Goal: Transaction & Acquisition: Purchase product/service

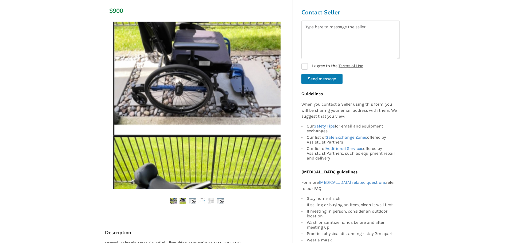
scroll to position [80, 0]
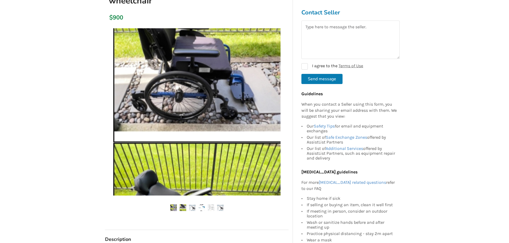
click at [183, 209] on img at bounding box center [182, 208] width 7 height 7
click at [193, 209] on img at bounding box center [192, 208] width 7 height 7
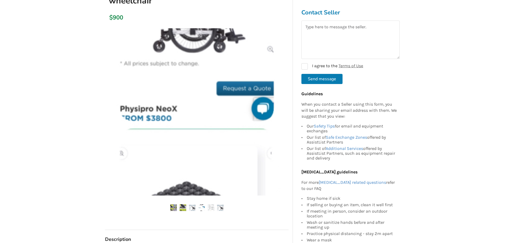
click at [203, 207] on img at bounding box center [201, 208] width 7 height 7
click at [214, 208] on img at bounding box center [211, 208] width 7 height 7
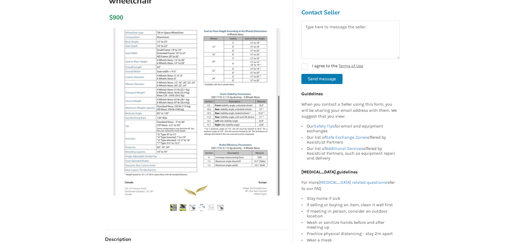
click at [221, 208] on img at bounding box center [220, 208] width 7 height 7
click at [183, 207] on img at bounding box center [182, 208] width 7 height 7
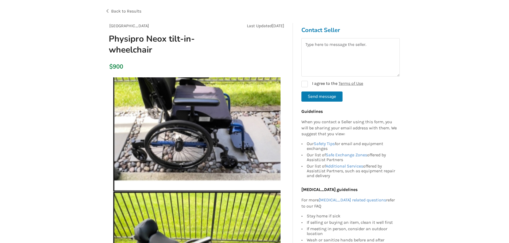
scroll to position [27, 0]
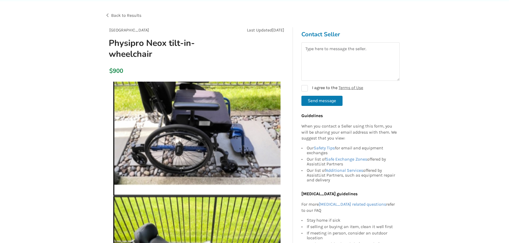
click at [204, 175] on img at bounding box center [196, 165] width 167 height 167
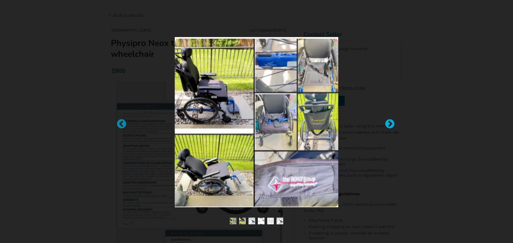
click at [389, 123] on div at bounding box center [386, 121] width 5 height 5
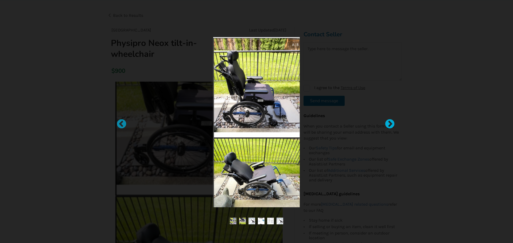
click at [390, 124] on div at bounding box center [386, 121] width 5 height 5
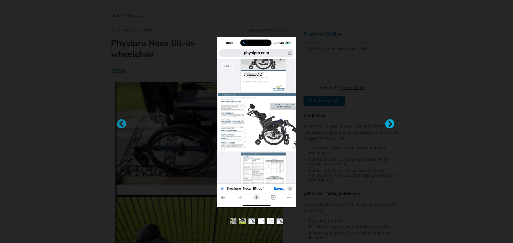
click at [390, 124] on div at bounding box center [386, 121] width 5 height 5
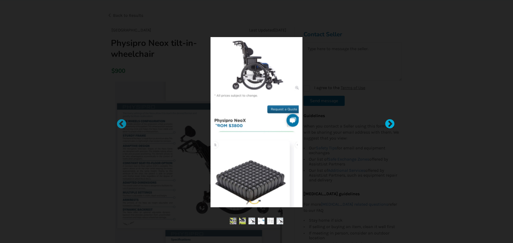
click at [389, 123] on div at bounding box center [386, 121] width 5 height 5
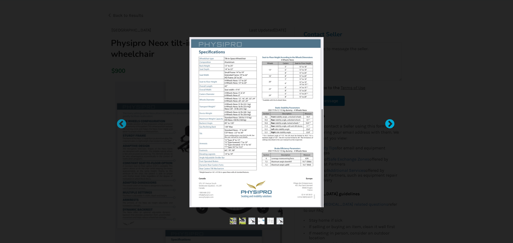
click at [389, 122] on div at bounding box center [386, 121] width 5 height 5
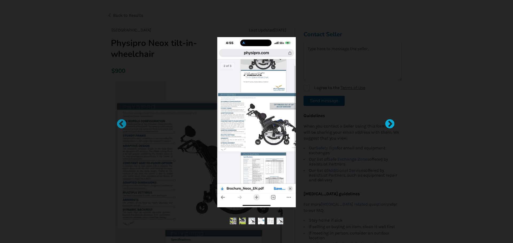
click at [390, 123] on div at bounding box center [386, 121] width 5 height 5
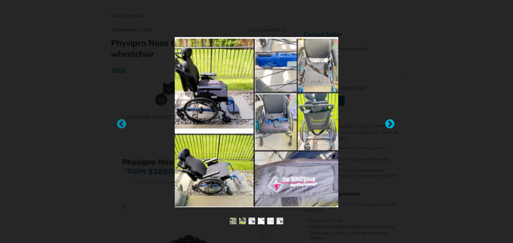
click at [390, 123] on div at bounding box center [386, 121] width 5 height 5
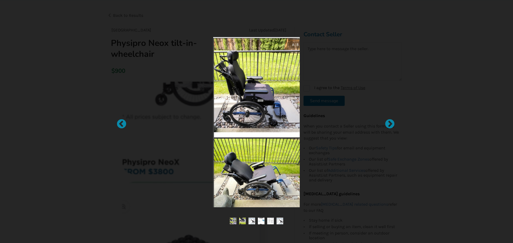
click at [420, 132] on div at bounding box center [256, 121] width 513 height 243
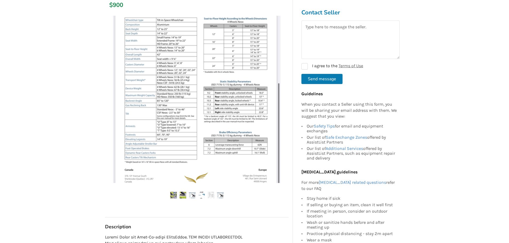
scroll to position [80, 0]
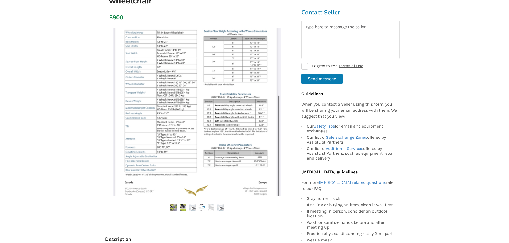
click at [182, 207] on img at bounding box center [182, 208] width 7 height 7
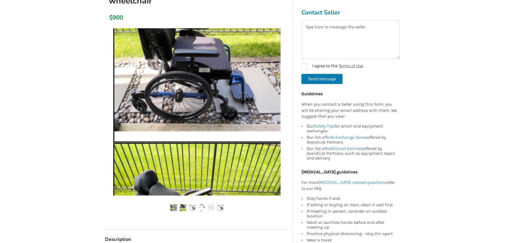
click at [189, 113] on img at bounding box center [196, 111] width 167 height 167
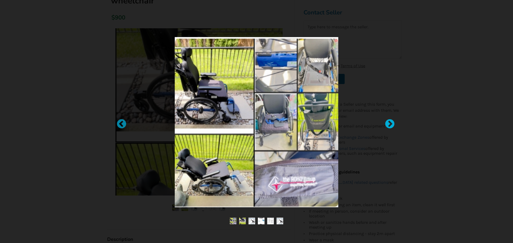
click at [389, 124] on div at bounding box center [386, 121] width 5 height 5
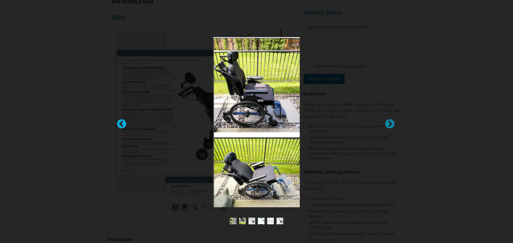
click at [120, 121] on div at bounding box center [118, 121] width 5 height 5
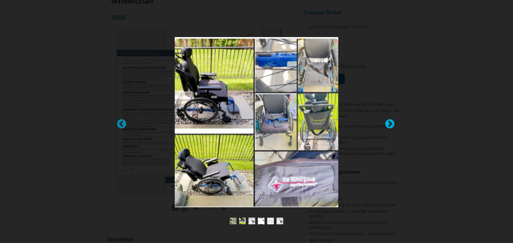
click at [390, 124] on div at bounding box center [386, 121] width 5 height 5
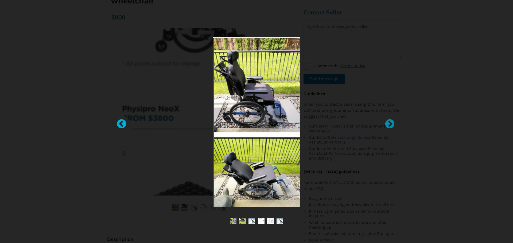
click at [119, 124] on div at bounding box center [118, 121] width 5 height 5
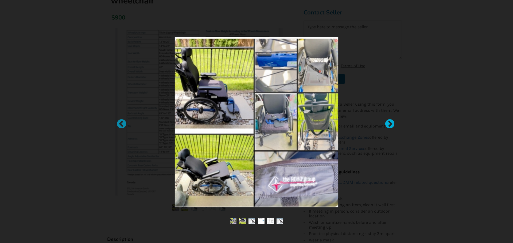
click at [390, 122] on div at bounding box center [386, 121] width 5 height 5
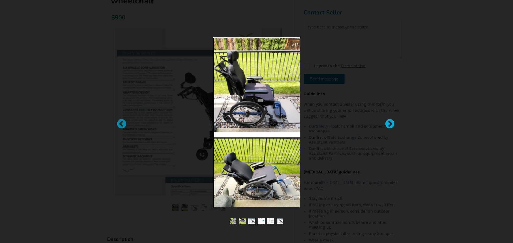
click at [390, 122] on div at bounding box center [386, 121] width 5 height 5
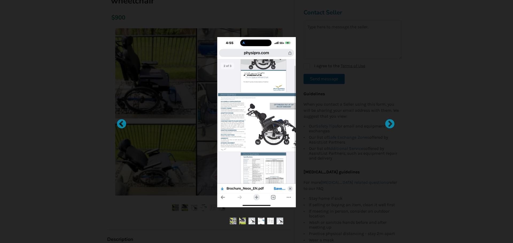
click at [420, 139] on div at bounding box center [256, 121] width 513 height 243
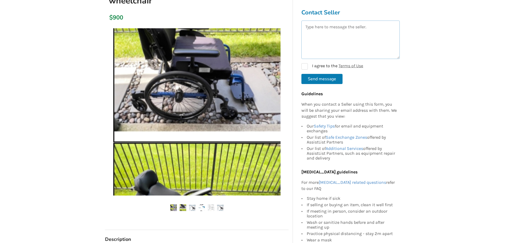
click at [319, 44] on textarea at bounding box center [350, 40] width 98 height 38
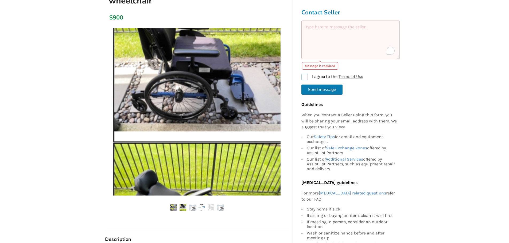
click at [305, 70] on form "Message is required I agree to the Terms of Use Send message" at bounding box center [350, 58] width 98 height 74
click at [327, 44] on textarea "To enrich screen reader interactions, please activate Accessibility in Grammarl…" at bounding box center [350, 40] width 98 height 38
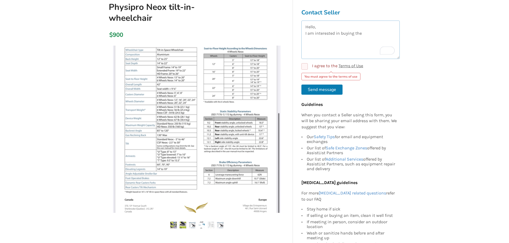
scroll to position [27, 0]
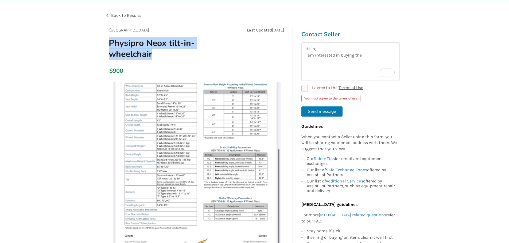
drag, startPoint x: 150, startPoint y: 53, endPoint x: 106, endPoint y: 43, distance: 45.1
click at [106, 43] on h1 "Physipro Neox tilt-in-wheelchair" at bounding box center [167, 49] width 126 height 22
copy h1 "Physipro Neox tilt-in-wheelchair"
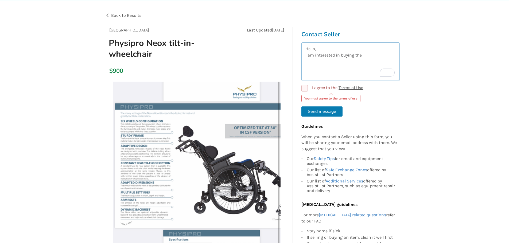
click at [371, 55] on textarea "Hello, I am interested in buying the" at bounding box center [350, 61] width 98 height 38
paste textarea "Physipro Neox tilt-in-wheelchair"
click at [348, 62] on textarea "Hello, I am interested in buying the Physipro Neox tilt-in-wheelchair" at bounding box center [350, 61] width 98 height 38
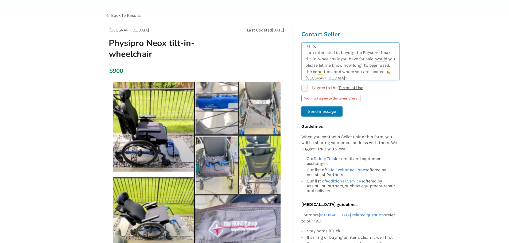
scroll to position [0, 0]
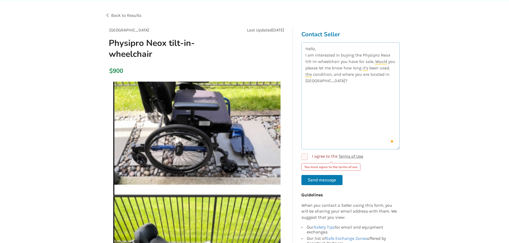
drag, startPoint x: 397, startPoint y: 79, endPoint x: 386, endPoint y: 127, distance: 49.4
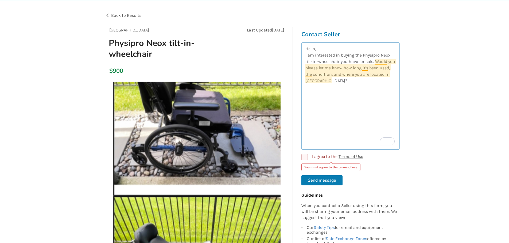
click at [367, 68] on textarea "Hello, I am interested in buying the Physipro Neox tilt-in-wheelchair you have …" at bounding box center [350, 95] width 98 height 107
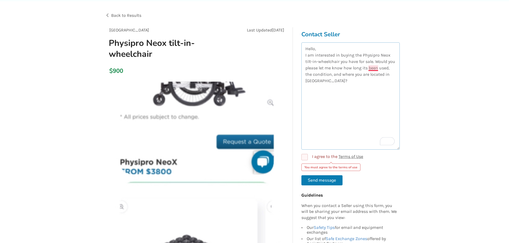
click at [375, 67] on textarea "Hello, I am interested in buying the Physipro Neox tilt-in-wheelchair you have …" at bounding box center [350, 95] width 98 height 107
click at [367, 68] on textarea "Hello, I am interested in buying the Physipro Neox tilt-in-wheelchair you have …" at bounding box center [350, 95] width 98 height 107
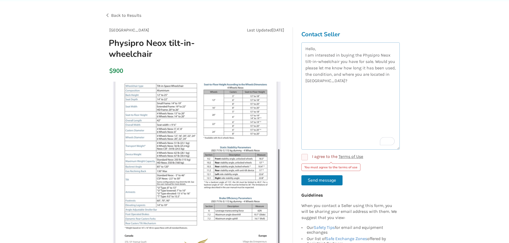
click at [362, 84] on textarea "Hello, I am interested in buying the Physipro Neox tilt-in-wheelchair you have …" at bounding box center [350, 95] width 98 height 107
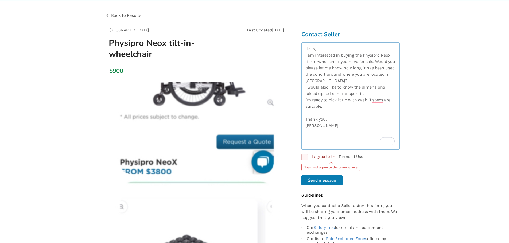
click at [326, 50] on textarea "Hello, I am interested in buying the Physipro Neox tilt-in-wheelchair you have …" at bounding box center [350, 95] width 98 height 107
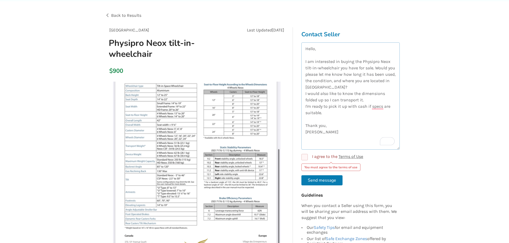
click at [373, 68] on textarea "Hello, I am interested in buying the Physipro Neox tilt-in-wheelchair you have …" at bounding box center [350, 95] width 98 height 107
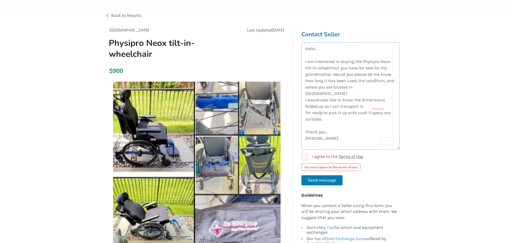
click at [353, 136] on textarea "Hello, I am interested in buying the Physipro Neox tilt-in-wheelchair you have …" at bounding box center [350, 95] width 98 height 107
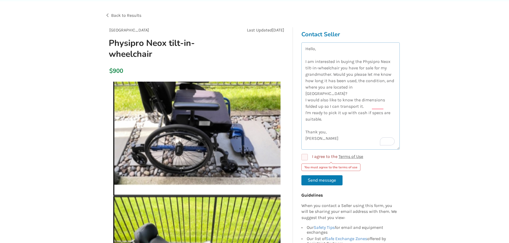
type textarea "Hello, I am interested in buying the Physipro Neox tilt-in-wheelchair you have …"
click at [308, 157] on label "I agree to the Terms of Use" at bounding box center [332, 157] width 62 height 6
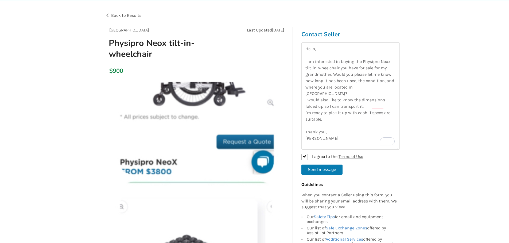
click at [321, 169] on button "Send message" at bounding box center [321, 170] width 41 height 10
checkbox input "false"
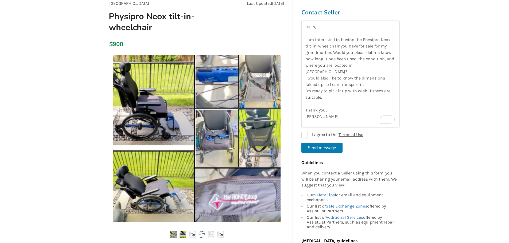
scroll to position [27, 0]
